Goal: Transaction & Acquisition: Purchase product/service

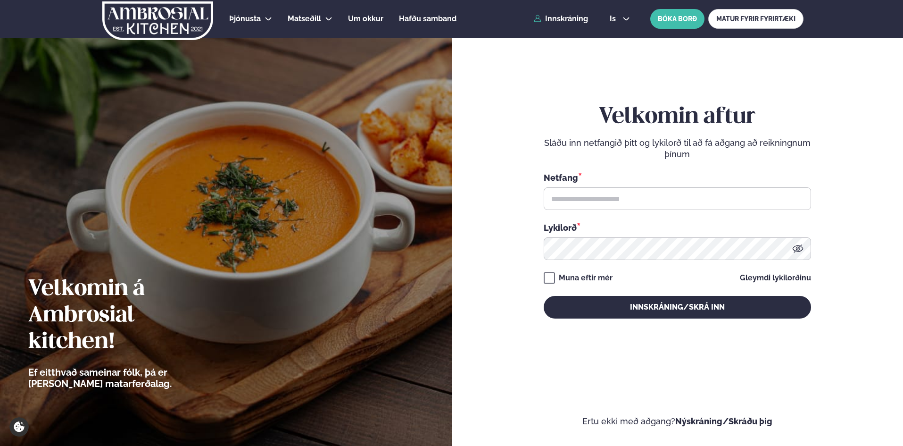
click at [566, 189] on div "Netfang *" at bounding box center [678, 190] width 268 height 39
click at [625, 198] on input "text" at bounding box center [678, 198] width 268 height 23
click at [652, 196] on input "text" at bounding box center [678, 198] width 268 height 23
drag, startPoint x: 615, startPoint y: 195, endPoint x: 523, endPoint y: 195, distance: 92.0
click at [523, 195] on form "Velkomin aftur Sláðu inn netfangið þitt og lykilorð til að fá aðgang að reiknin…" at bounding box center [677, 221] width 395 height 412
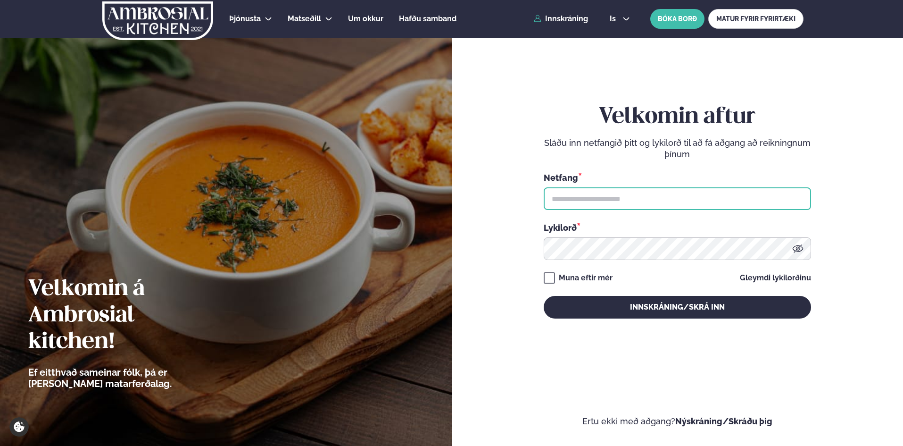
type input "**********"
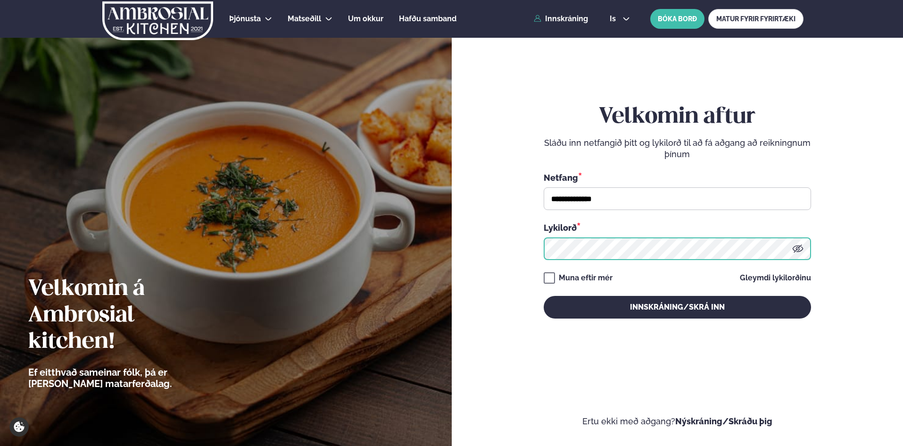
click at [544, 296] on button "Innskráning/Skrá inn" at bounding box center [678, 307] width 268 height 23
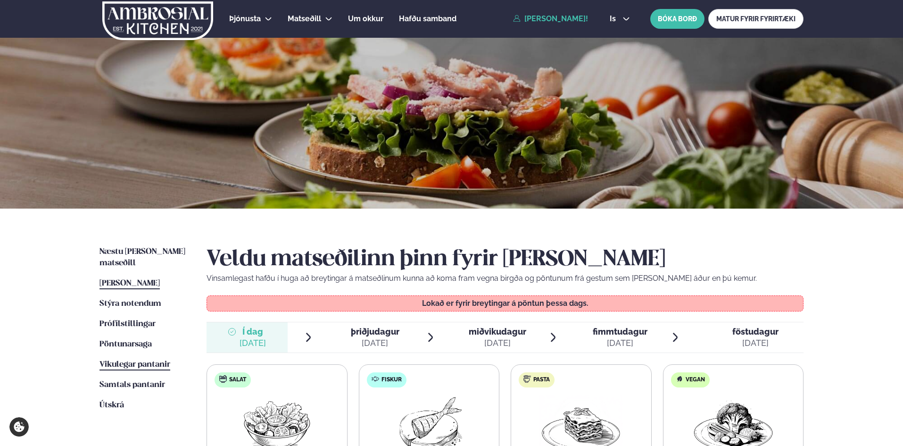
click at [130, 360] on span "Vikulegar pantanir" at bounding box center [135, 364] width 71 height 8
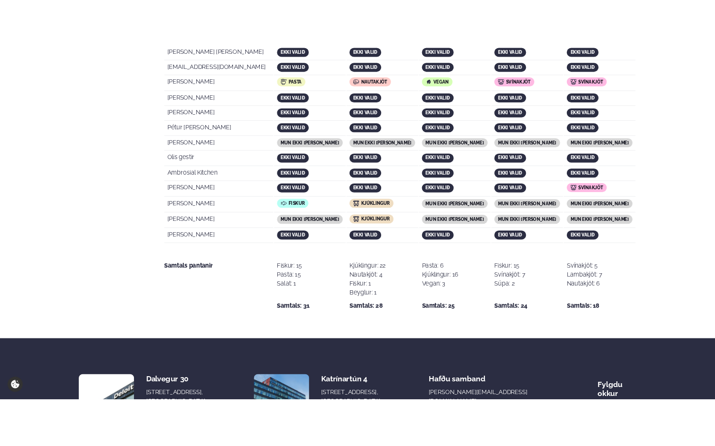
scroll to position [1828, 0]
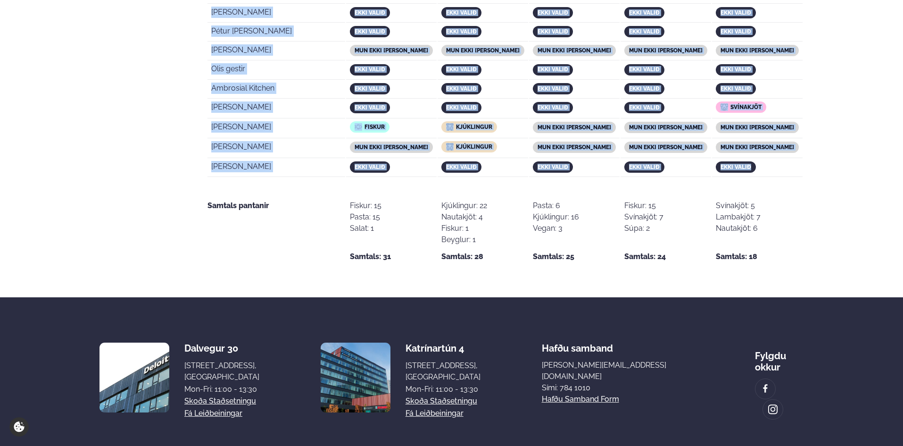
drag, startPoint x: 209, startPoint y: 291, endPoint x: 770, endPoint y: 126, distance: 585.1
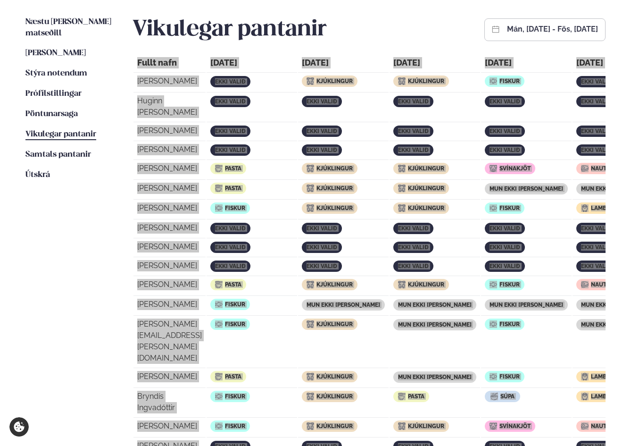
scroll to position [0, 0]
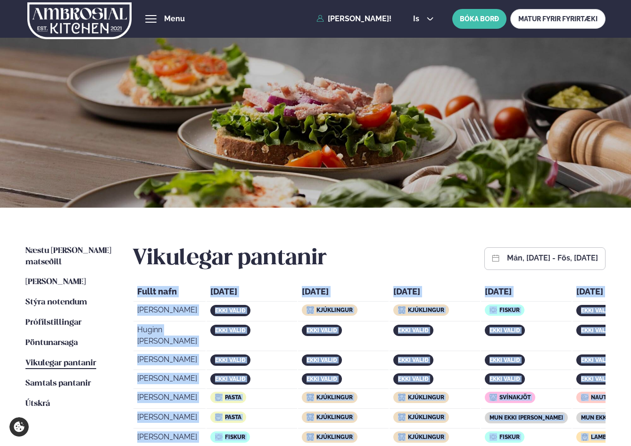
click at [202, 291] on th "Fullt nafn" at bounding box center [170, 292] width 72 height 17
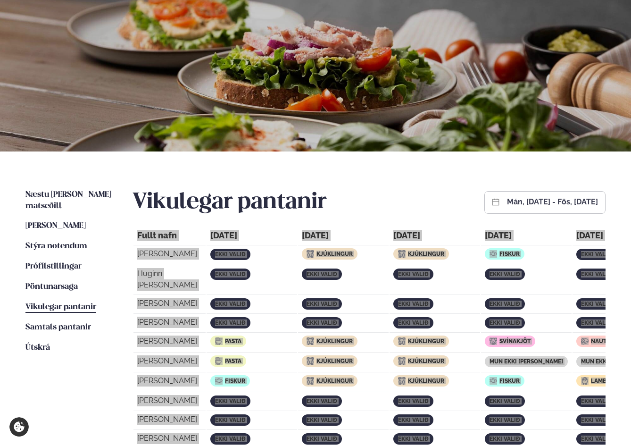
scroll to position [19, 0]
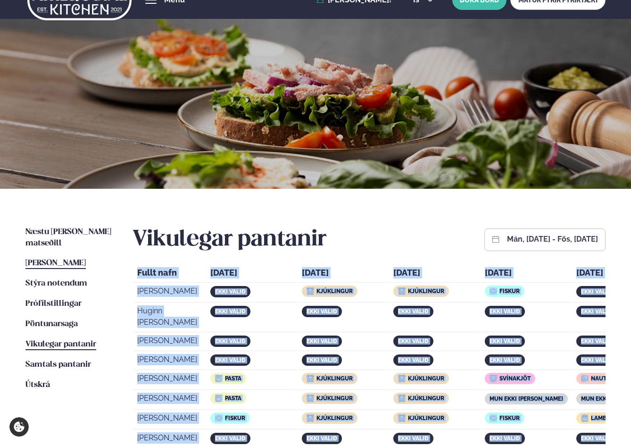
click at [60, 259] on span "[PERSON_NAME]" at bounding box center [55, 263] width 60 height 8
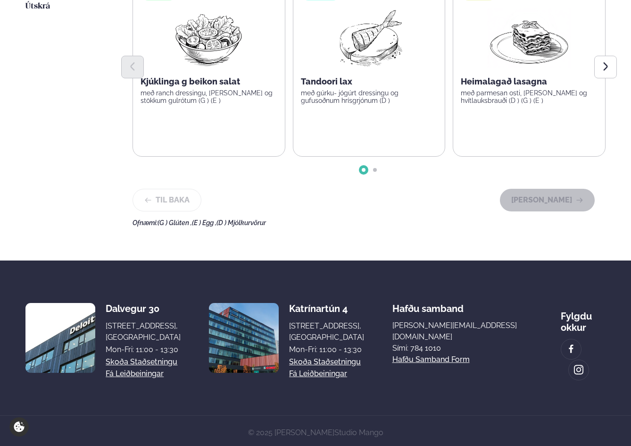
scroll to position [398, 0]
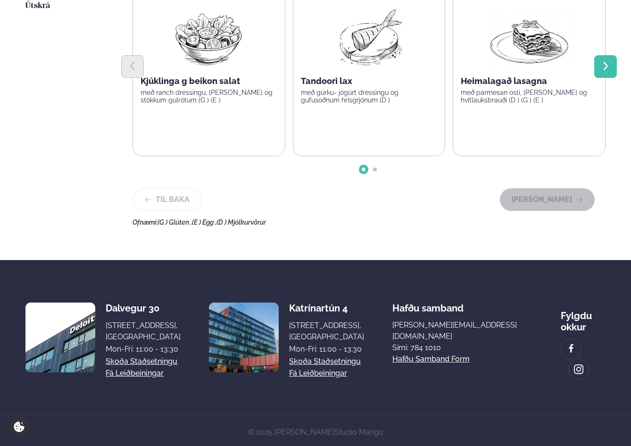
click at [605, 70] on icon "Next slide" at bounding box center [606, 66] width 11 height 11
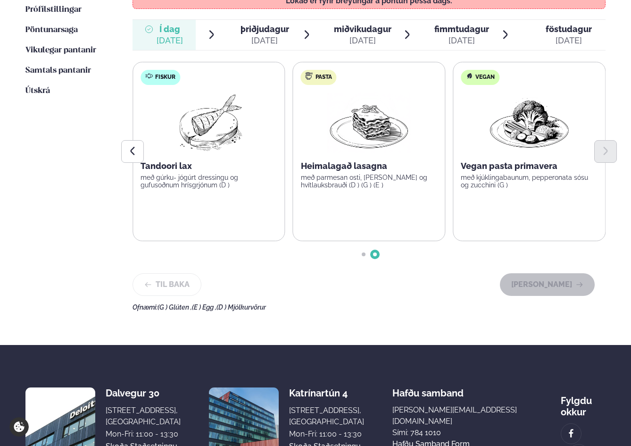
scroll to position [315, 0]
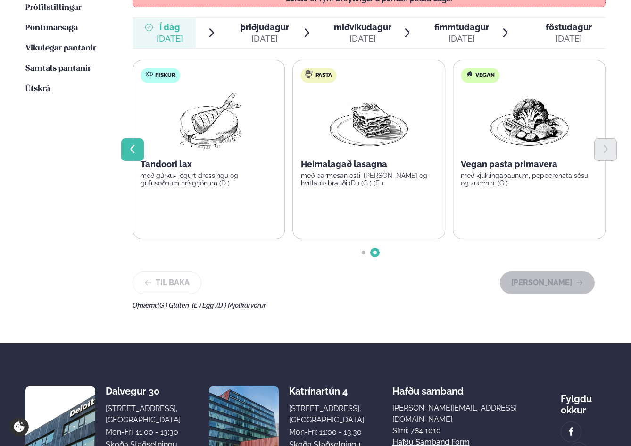
click at [134, 146] on icon "Previous slide" at bounding box center [132, 149] width 4 height 8
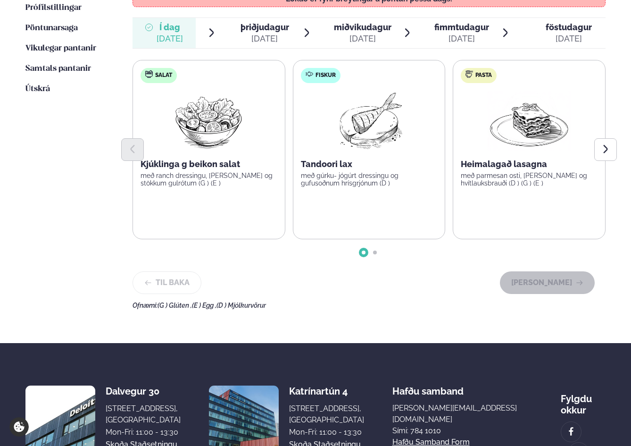
click at [427, 175] on p "með gúrku- jógúrt dressingu og gufusoðnum hrísgrjónum (D )" at bounding box center [369, 179] width 137 height 15
click at [335, 171] on div "Tandoori lax með gúrku- jógúrt dressingu og gufusoðnum hrísgrjónum (D )" at bounding box center [369, 173] width 137 height 28
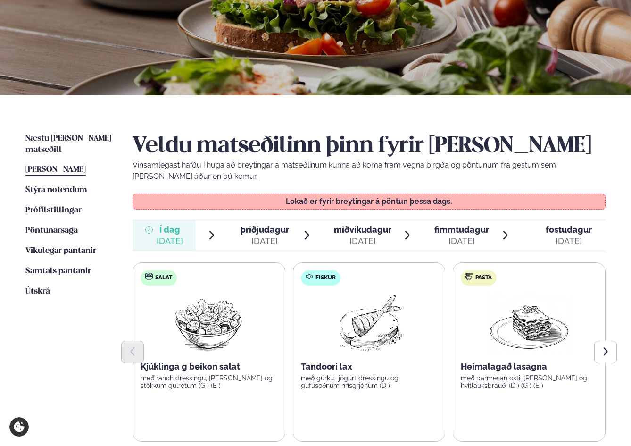
scroll to position [0, 0]
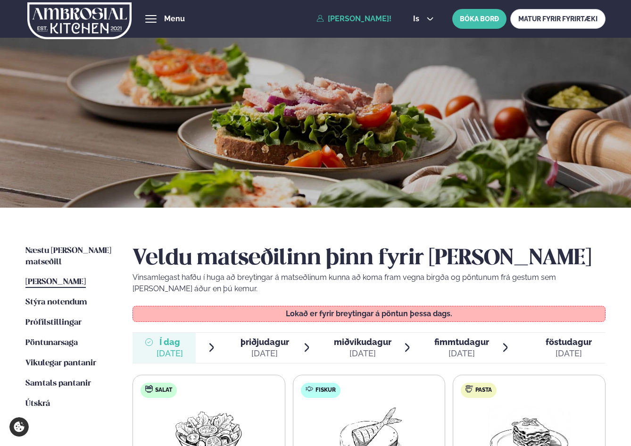
click at [159, 348] on div "[DATE]" at bounding box center [170, 353] width 26 height 11
click at [243, 346] on span "þriðjudagur" at bounding box center [265, 342] width 49 height 10
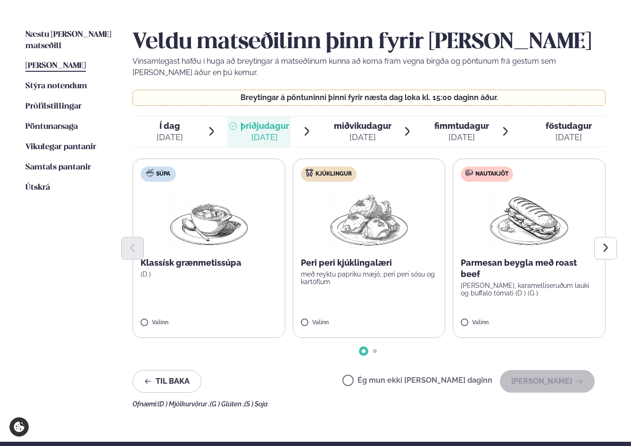
scroll to position [315, 0]
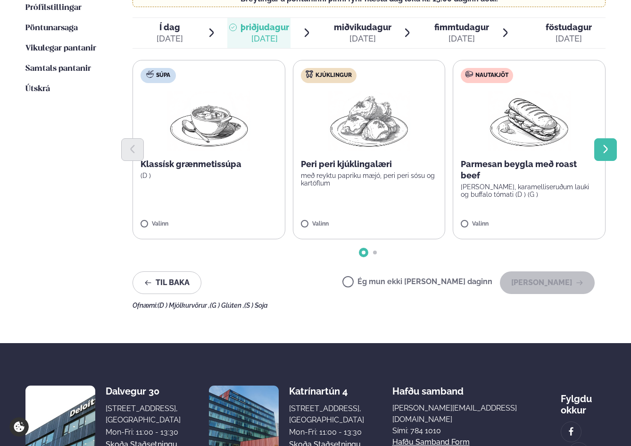
click at [611, 151] on icon "Next slide" at bounding box center [606, 149] width 11 height 11
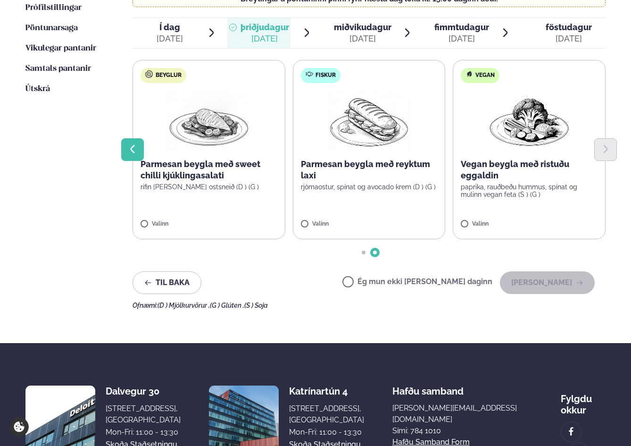
click at [135, 151] on icon "Previous slide" at bounding box center [132, 149] width 11 height 11
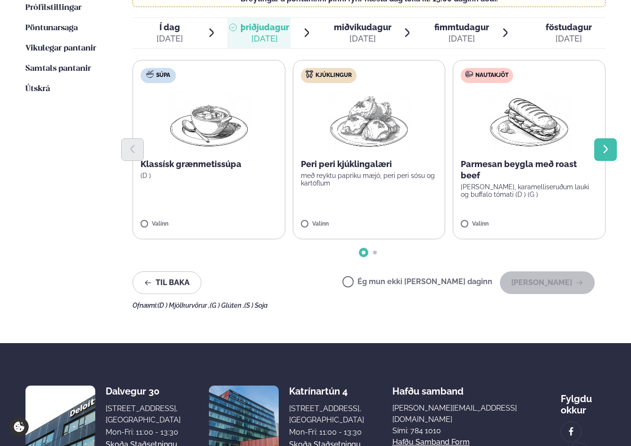
click at [609, 152] on icon "Next slide" at bounding box center [606, 149] width 11 height 11
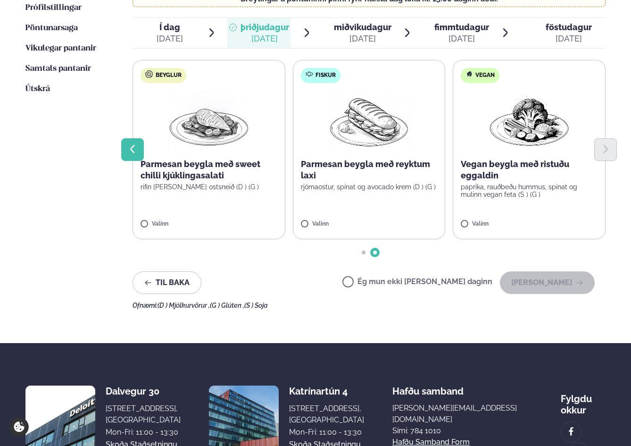
click at [129, 151] on icon "Previous slide" at bounding box center [132, 149] width 11 height 11
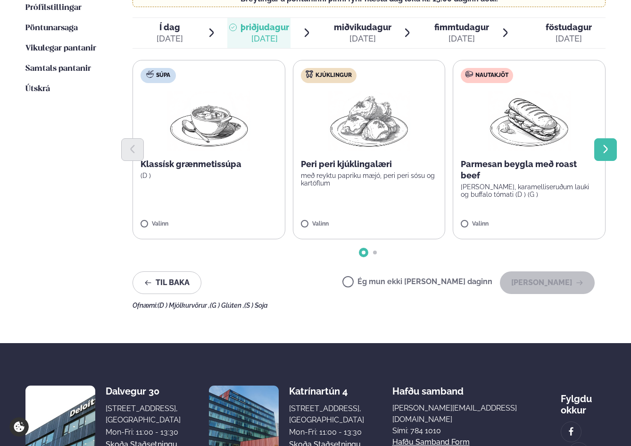
click at [608, 150] on icon "Next slide" at bounding box center [606, 149] width 4 height 8
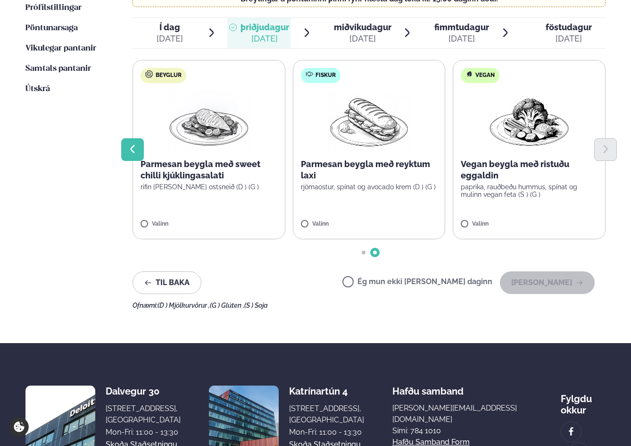
click at [126, 149] on button "Previous slide" at bounding box center [132, 149] width 23 height 23
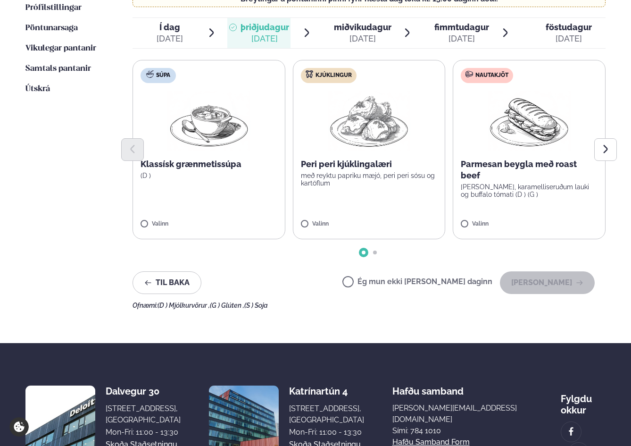
click at [372, 25] on span "miðvikudagur" at bounding box center [363, 27] width 58 height 10
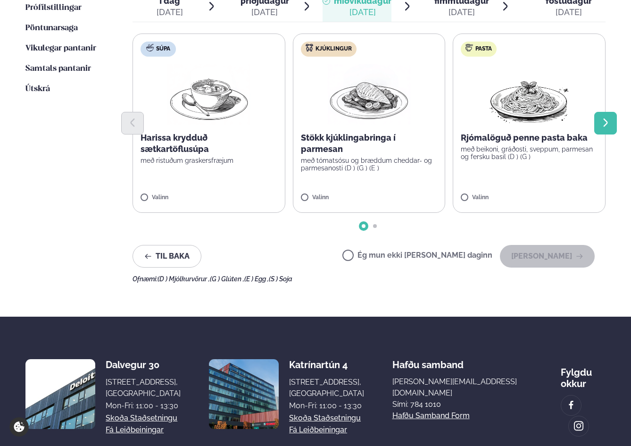
click at [600, 120] on button "Next slide" at bounding box center [605, 123] width 23 height 23
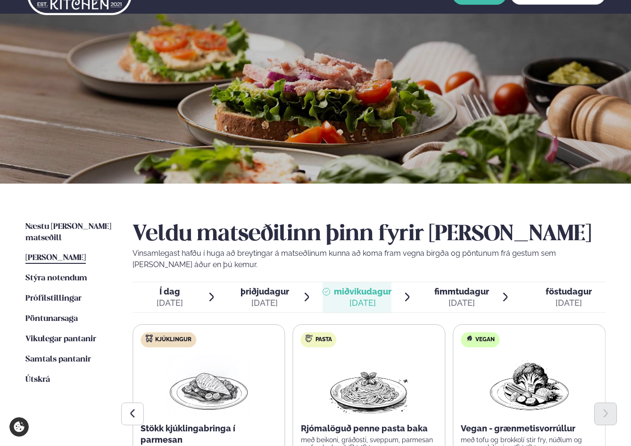
scroll to position [0, 0]
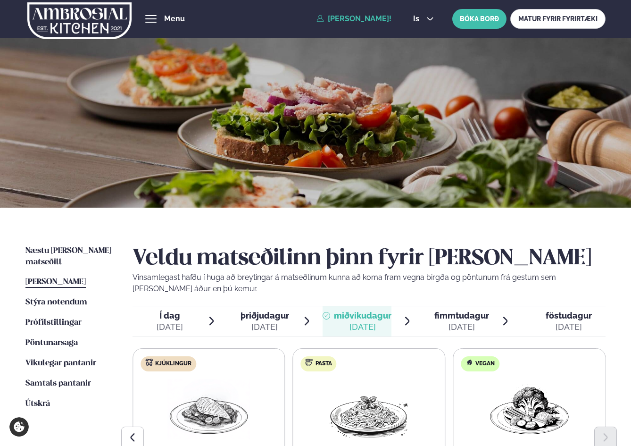
click at [450, 322] on div "[DATE]" at bounding box center [462, 326] width 55 height 11
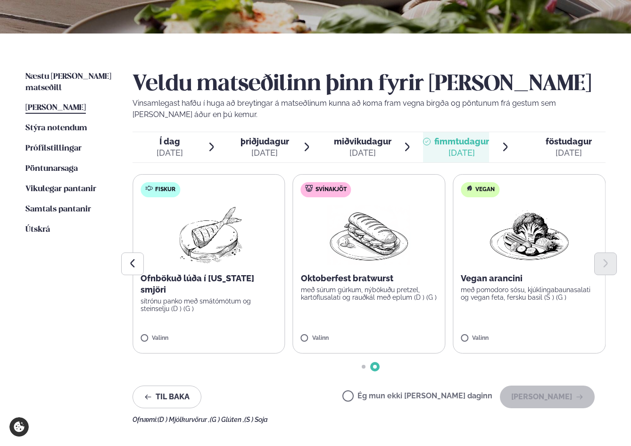
scroll to position [157, 0]
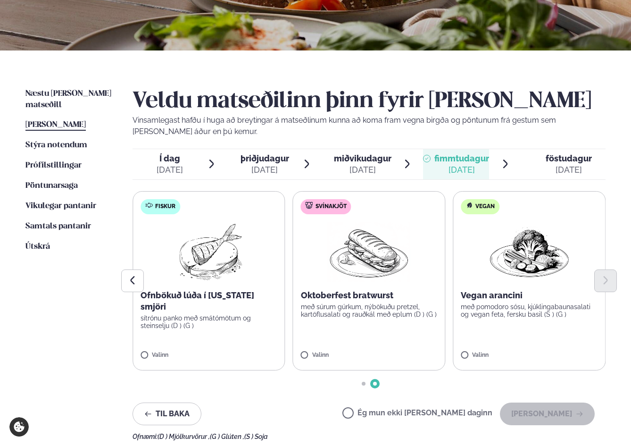
click at [553, 156] on span "föstudagur" at bounding box center [569, 158] width 46 height 10
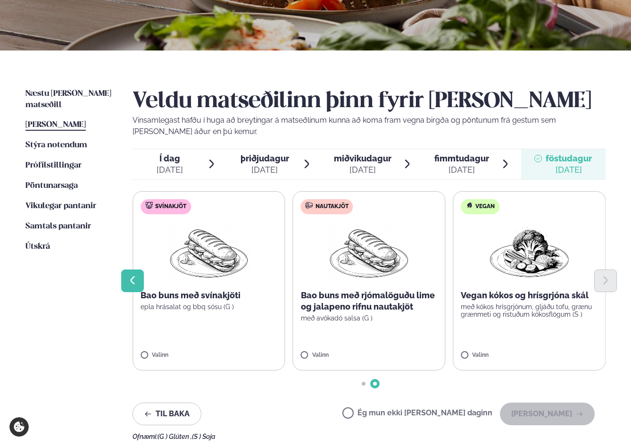
click at [139, 283] on button "Previous slide" at bounding box center [132, 280] width 23 height 23
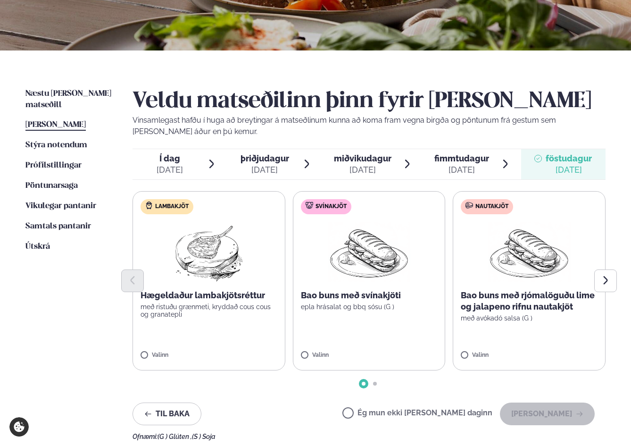
click at [477, 161] on span "fimmtudagur" at bounding box center [462, 158] width 55 height 10
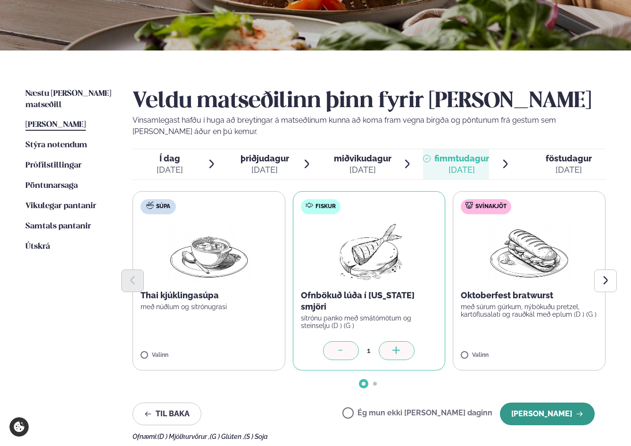
click at [552, 408] on button "[PERSON_NAME]" at bounding box center [547, 413] width 95 height 23
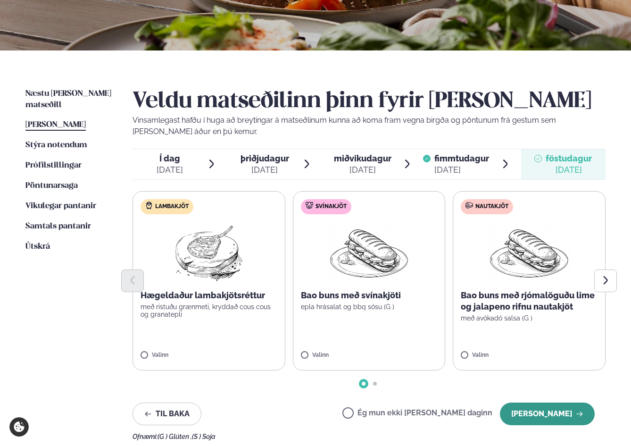
click at [534, 412] on button "[PERSON_NAME]" at bounding box center [547, 413] width 95 height 23
